Goal: Transaction & Acquisition: Purchase product/service

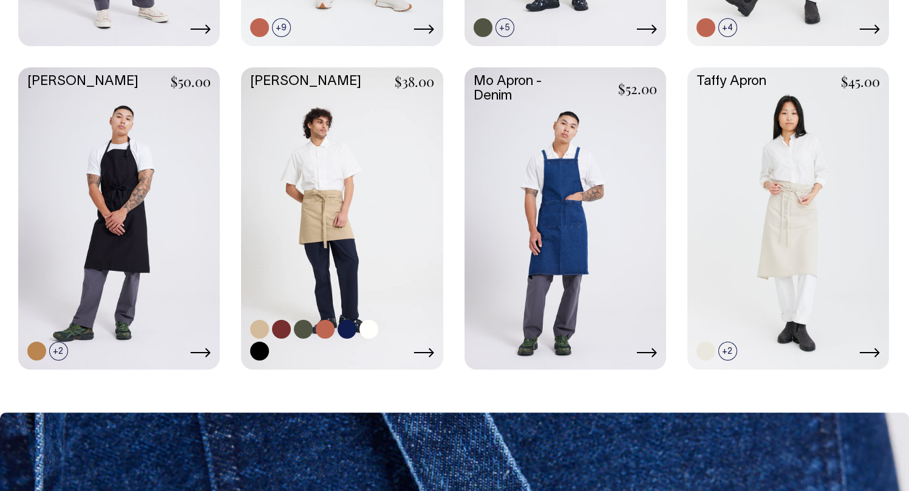
scroll to position [629, 0]
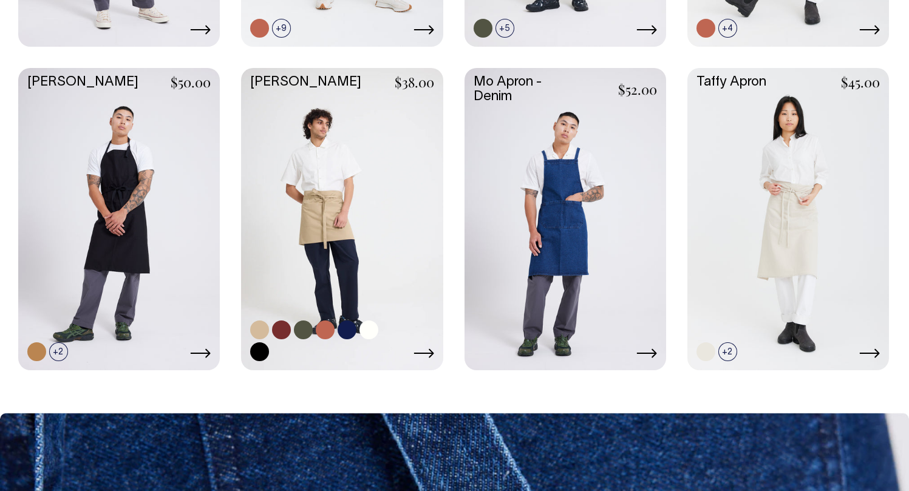
click at [371, 245] on link at bounding box center [342, 218] width 202 height 300
click at [89, 166] on link at bounding box center [119, 218] width 202 height 300
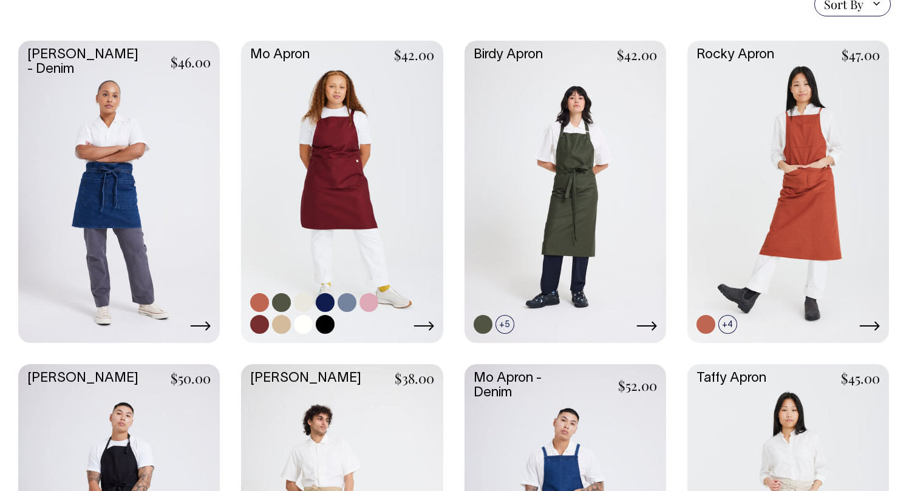
scroll to position [332, 0]
click at [323, 157] on link at bounding box center [342, 191] width 202 height 300
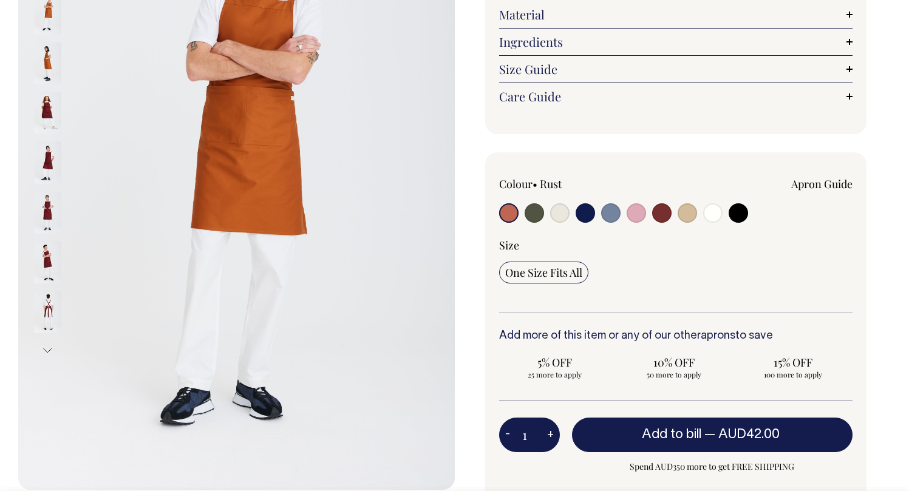
scroll to position [229, 0]
click at [664, 259] on div "Size One Size Fits All" at bounding box center [676, 274] width 354 height 75
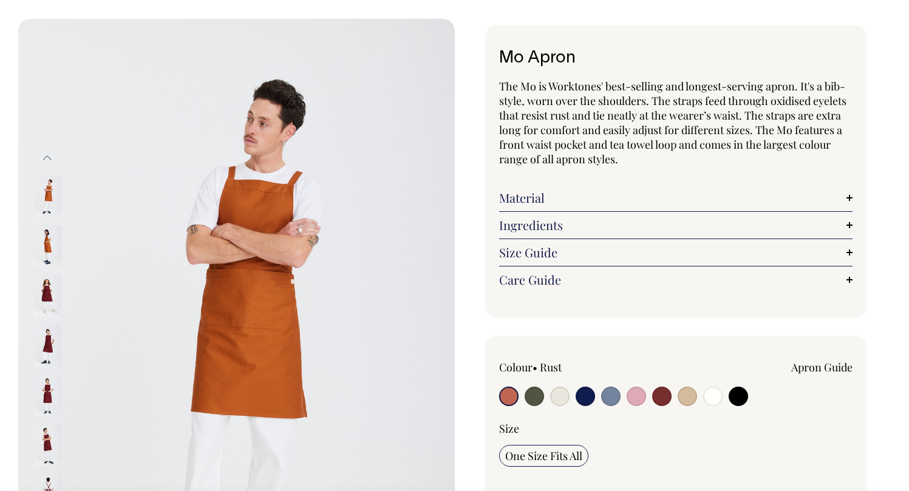
scroll to position [44, 0]
click at [693, 174] on div "The Mo is Worktones' best-selling and longest-serving apron. It's a bib-style, …" at bounding box center [676, 187] width 354 height 214
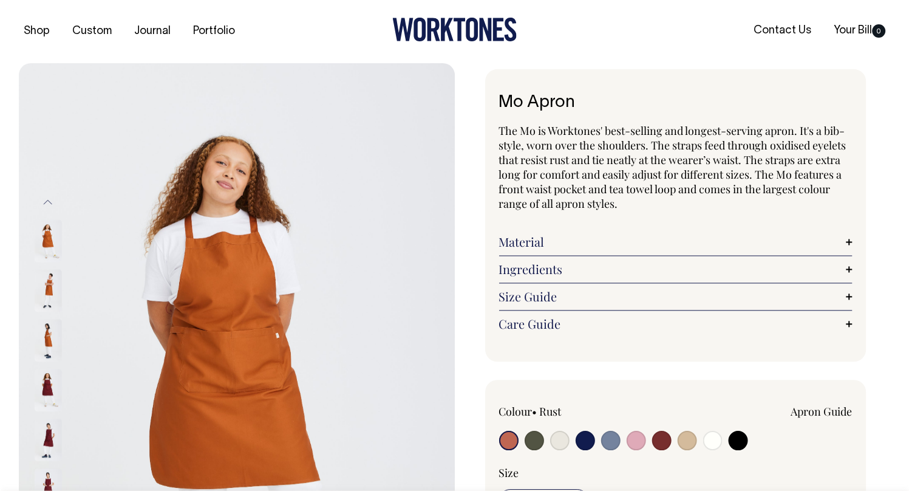
scroll to position [0, 0]
